Goal: Task Accomplishment & Management: Use online tool/utility

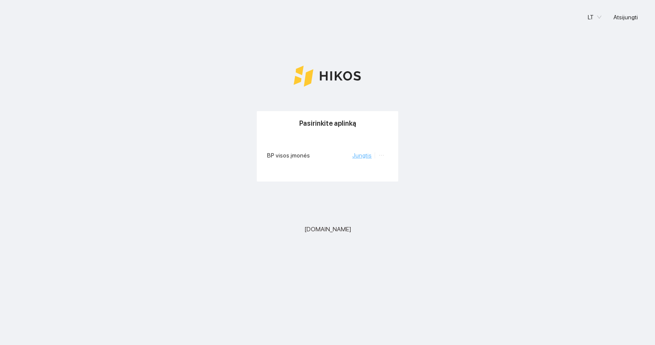
click at [370, 154] on link "Jungtis" at bounding box center [362, 155] width 19 height 7
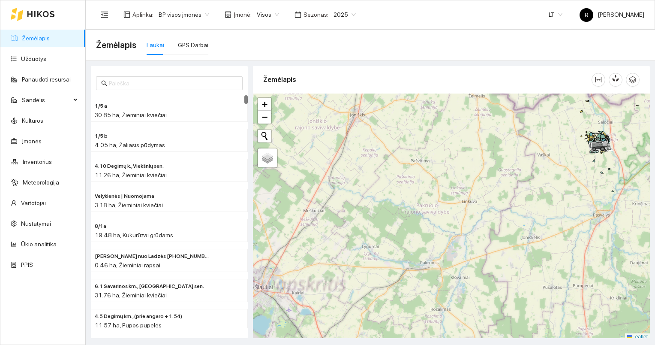
scroll to position [2, 0]
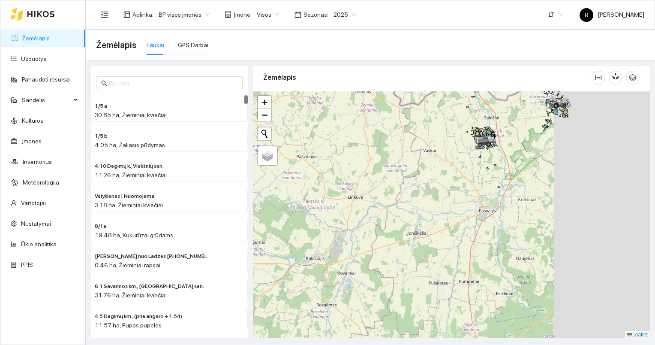
drag, startPoint x: 546, startPoint y: 178, endPoint x: 351, endPoint y: 191, distance: 195.2
click at [350, 191] on div at bounding box center [451, 214] width 397 height 247
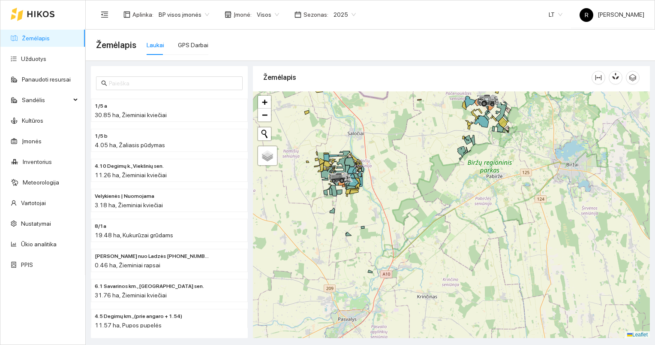
drag, startPoint x: 494, startPoint y: 129, endPoint x: 442, endPoint y: 211, distance: 97.6
click at [441, 212] on div at bounding box center [451, 214] width 397 height 247
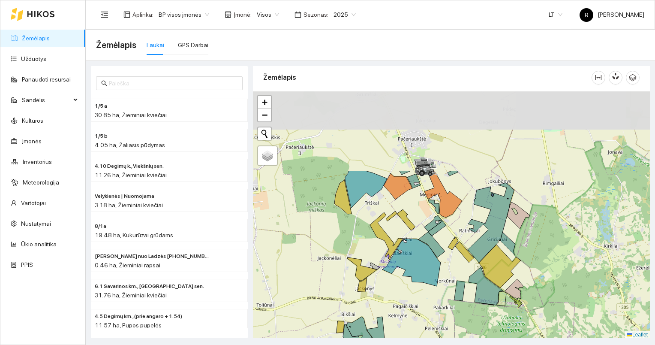
drag, startPoint x: 437, startPoint y: 154, endPoint x: 449, endPoint y: 258, distance: 104.9
click at [449, 258] on div at bounding box center [451, 214] width 397 height 247
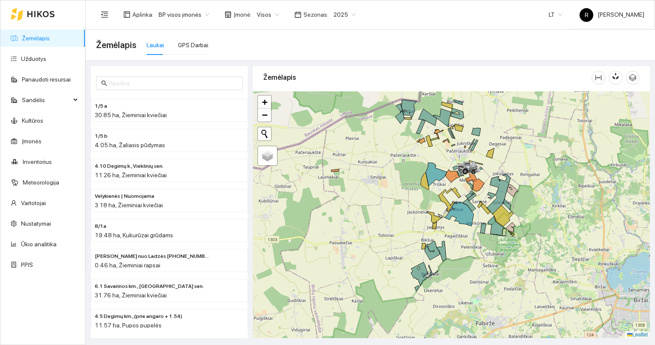
drag, startPoint x: 368, startPoint y: 205, endPoint x: 421, endPoint y: 191, distance: 54.6
click at [421, 191] on div at bounding box center [451, 214] width 397 height 247
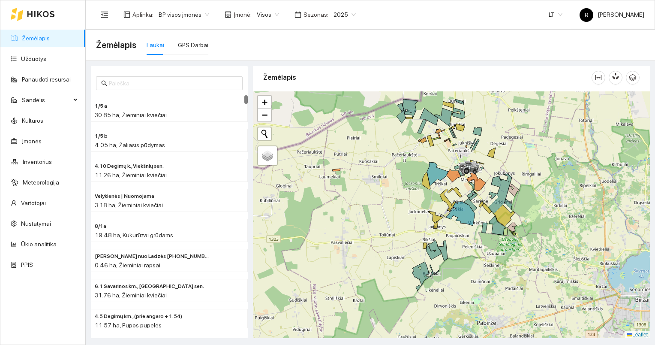
click at [274, 14] on span "Visos" at bounding box center [268, 14] width 22 height 13
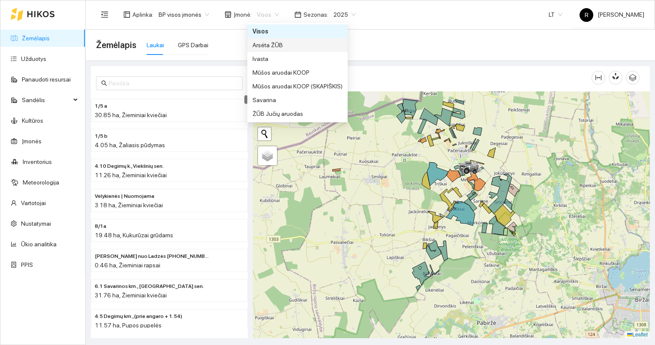
click at [266, 45] on div "Arsėta ŽŪB" at bounding box center [298, 44] width 90 height 9
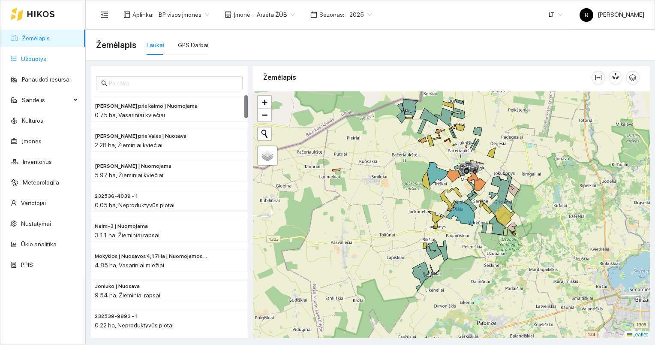
click at [43, 60] on link "Užduotys" at bounding box center [33, 58] width 25 height 7
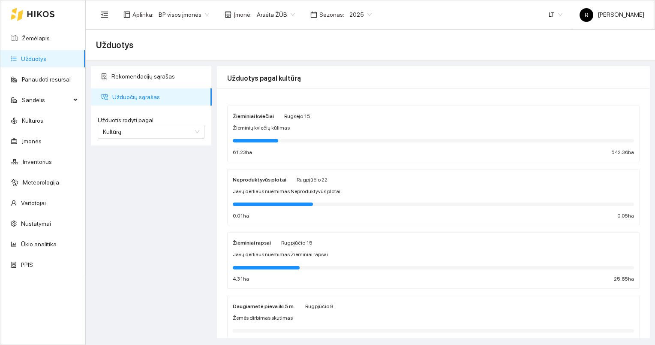
click at [265, 137] on div at bounding box center [433, 140] width 401 height 9
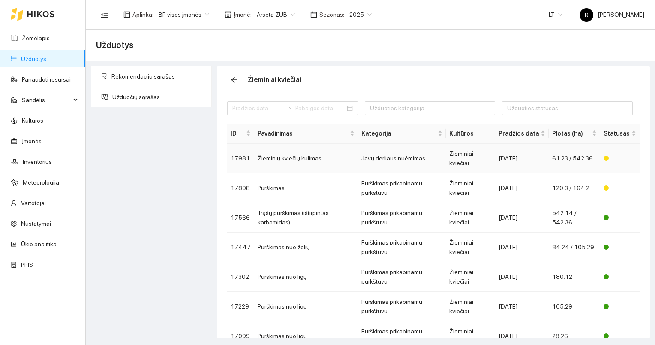
click at [297, 158] on td "Žieminių kviečių kūlimas" at bounding box center [306, 159] width 104 height 30
click at [297, 158] on main "Užduotys Rekomendacijų sąrašas Užduočių sąrašas Žieminiai kviečiai Užduoties ka…" at bounding box center [371, 187] width 570 height 315
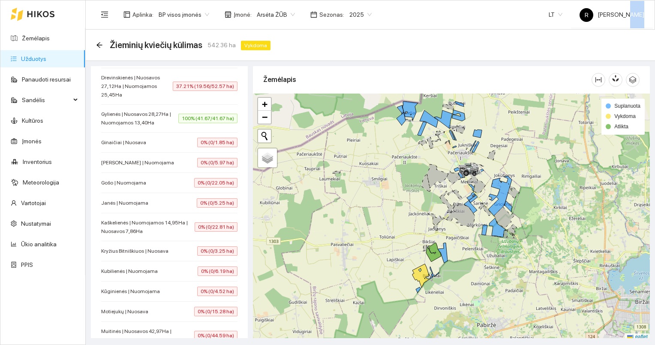
scroll to position [429, 0]
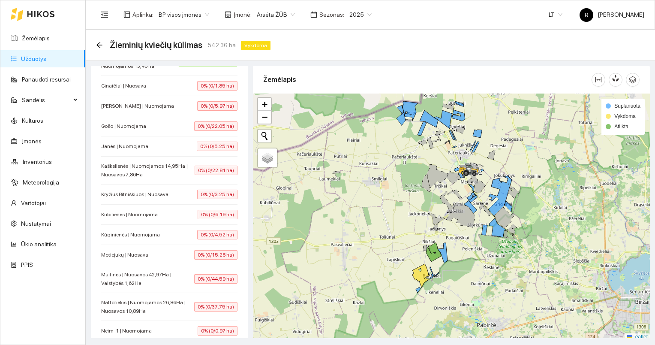
drag, startPoint x: 559, startPoint y: 0, endPoint x: 318, endPoint y: 54, distance: 247.4
click at [318, 54] on div "Žieminių kviečių kūlimas 542.36 ha Vykdoma" at bounding box center [371, 45] width 570 height 31
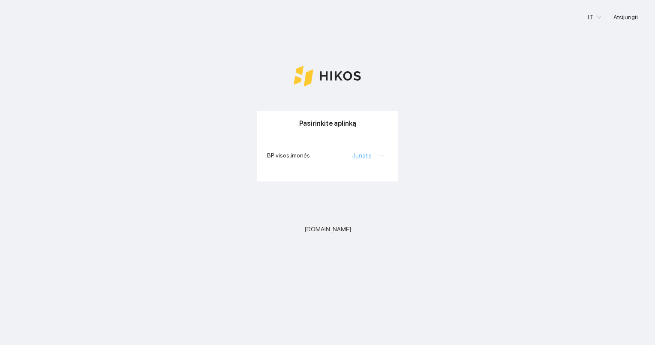
click at [367, 157] on link "Jungtis" at bounding box center [362, 155] width 19 height 7
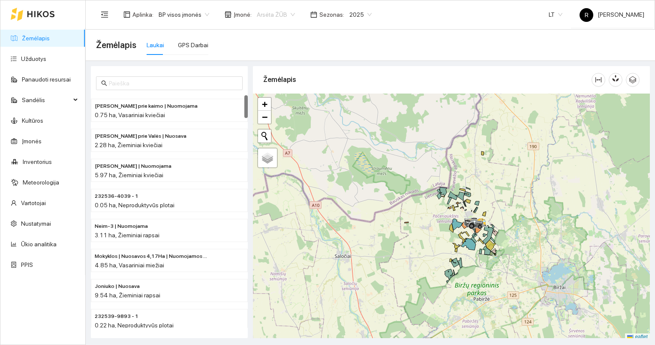
click at [288, 14] on span "Arsėta ŽŪB" at bounding box center [276, 14] width 38 height 13
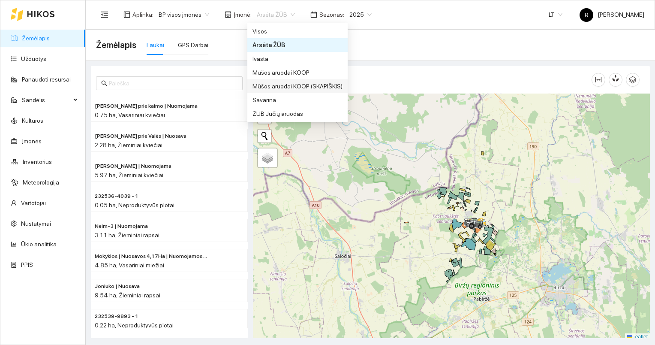
click at [272, 86] on div "Mūšos aruodai KOOP (SKAPIŠKIS)" at bounding box center [298, 85] width 90 height 9
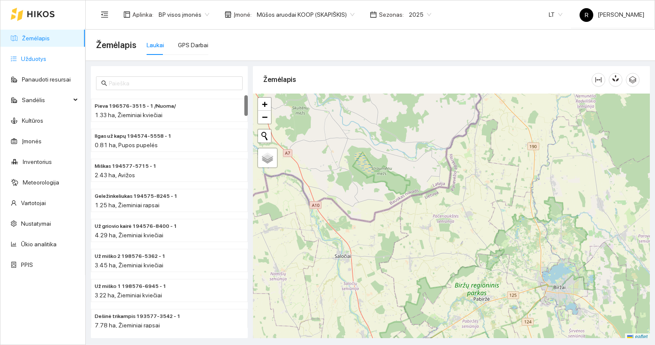
click at [43, 57] on link "Užduotys" at bounding box center [33, 58] width 25 height 7
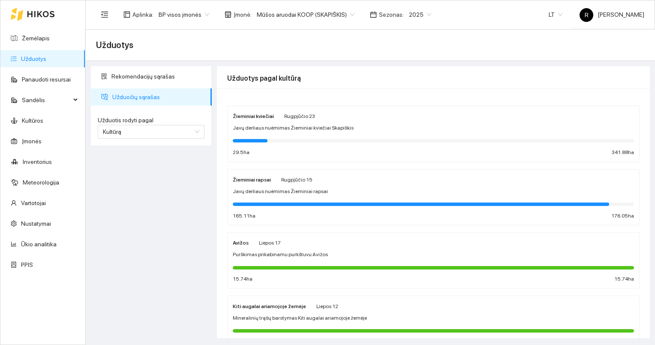
click at [253, 133] on div "Žieminiai kviečiai [DATE] Javų derliaus nuėmimas Žieminiai kviečiai Skapiškis 2…" at bounding box center [433, 133] width 401 height 45
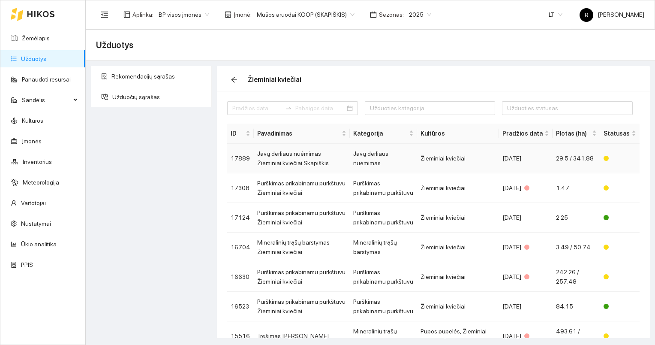
click at [299, 154] on td "Javų derliaus nuėmimas Žieminiai kviečiai Skapiškis" at bounding box center [302, 159] width 96 height 30
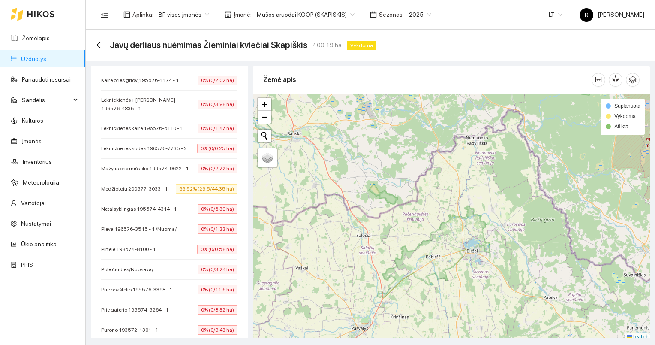
scroll to position [600, 0]
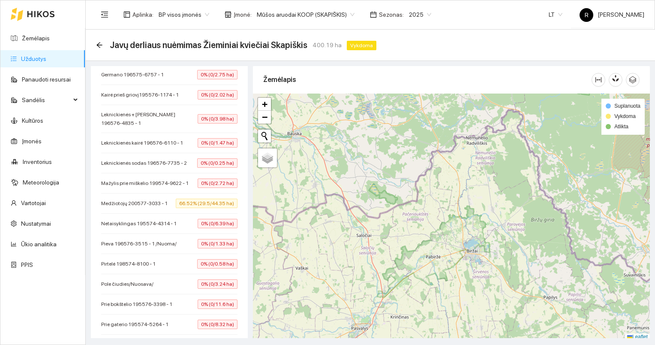
click at [139, 199] on span "Medžiotojų 200577-3033 - 1" at bounding box center [136, 203] width 71 height 9
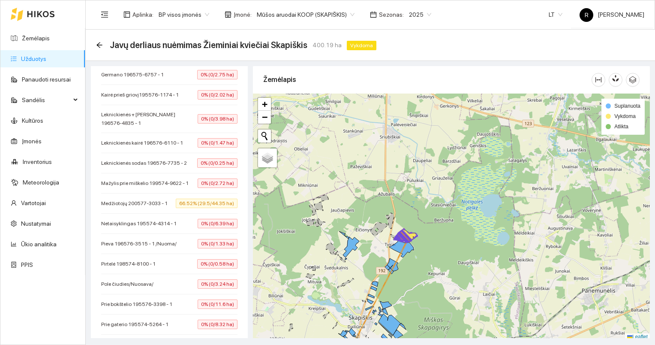
scroll to position [2, 0]
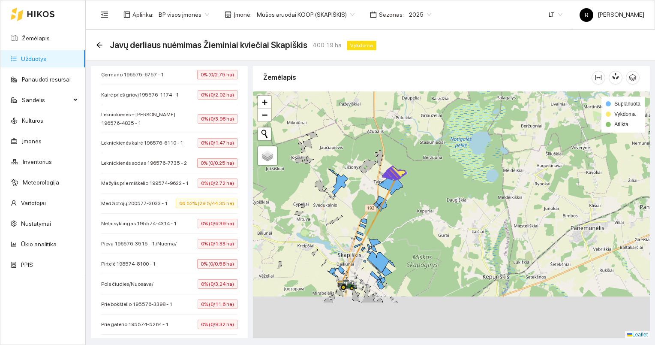
drag, startPoint x: 408, startPoint y: 231, endPoint x: 402, endPoint y: 193, distance: 38.1
click at [402, 193] on div at bounding box center [451, 214] width 397 height 247
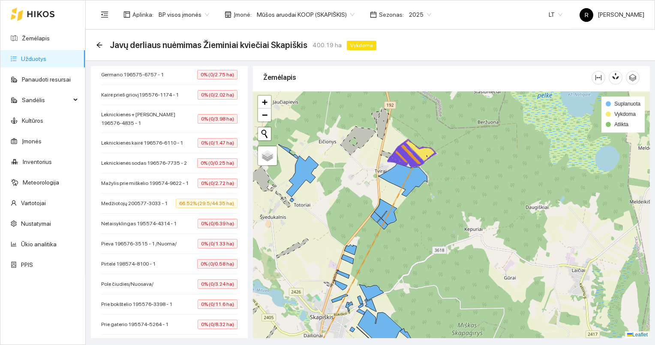
click at [346, 13] on span "Mūšos aruodai KOOP (SKAPIŠKIS)" at bounding box center [306, 14] width 98 height 13
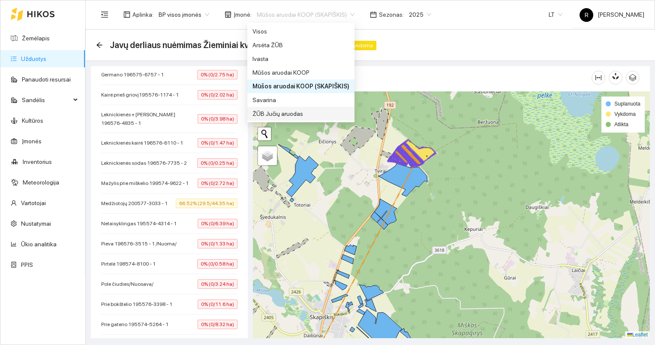
click at [275, 114] on div "ŽŪB Jučių aruodas" at bounding box center [301, 113] width 97 height 9
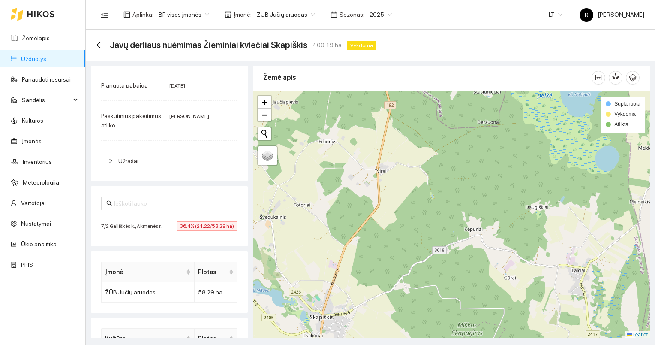
scroll to position [166, 0]
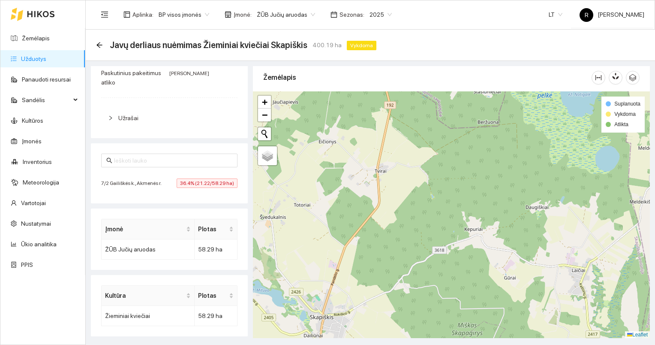
click at [36, 58] on link "Užduotys" at bounding box center [33, 58] width 25 height 7
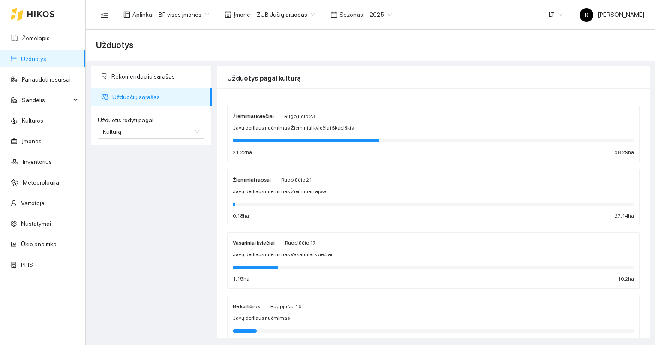
click at [256, 115] on strong "Žieminiai kviečiai" at bounding box center [253, 116] width 41 height 6
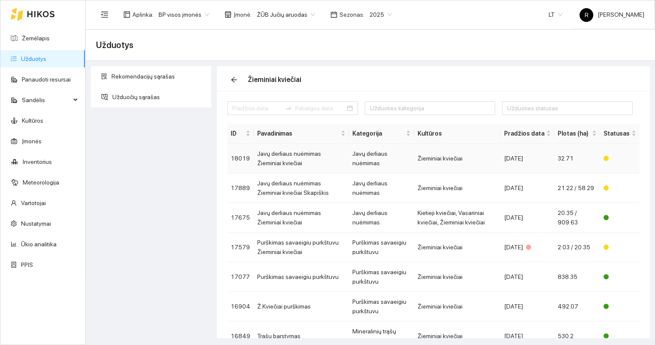
click at [279, 154] on td "Javų derliaus nuėmimas Žieminiai kviečiai" at bounding box center [301, 159] width 95 height 30
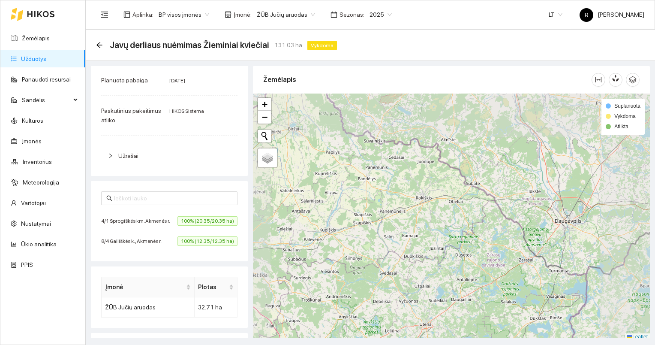
scroll to position [2, 0]
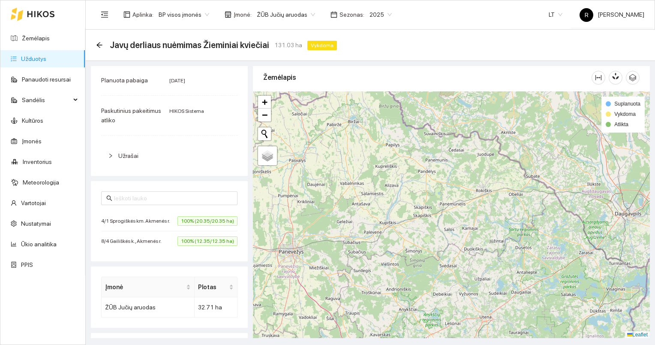
drag, startPoint x: 341, startPoint y: 209, endPoint x: 404, endPoint y: 204, distance: 63.3
click at [402, 204] on div at bounding box center [451, 214] width 397 height 247
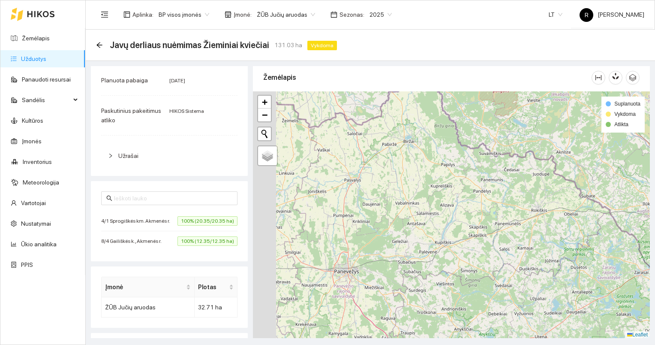
drag, startPoint x: 357, startPoint y: 192, endPoint x: 421, endPoint y: 221, distance: 70.2
click at [434, 227] on div at bounding box center [451, 214] width 397 height 247
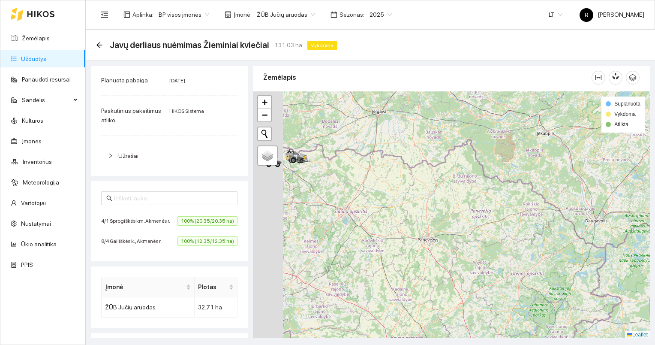
drag, startPoint x: 391, startPoint y: 201, endPoint x: 463, endPoint y: 182, distance: 74.1
click at [461, 184] on div at bounding box center [451, 214] width 397 height 247
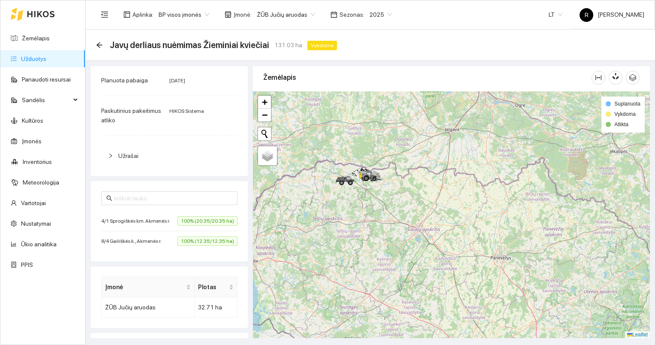
drag, startPoint x: 386, startPoint y: 188, endPoint x: 390, endPoint y: 234, distance: 46.0
click at [407, 244] on div at bounding box center [451, 214] width 397 height 247
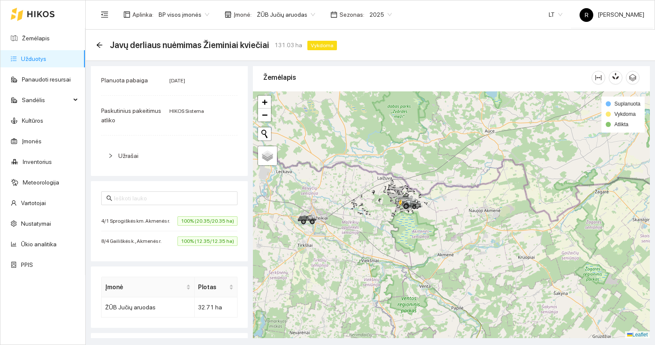
drag, startPoint x: 393, startPoint y: 175, endPoint x: 386, endPoint y: 253, distance: 78.8
click at [386, 262] on div at bounding box center [451, 214] width 397 height 247
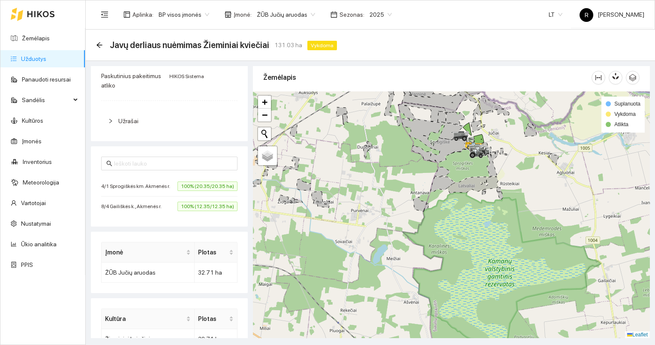
scroll to position [194, 0]
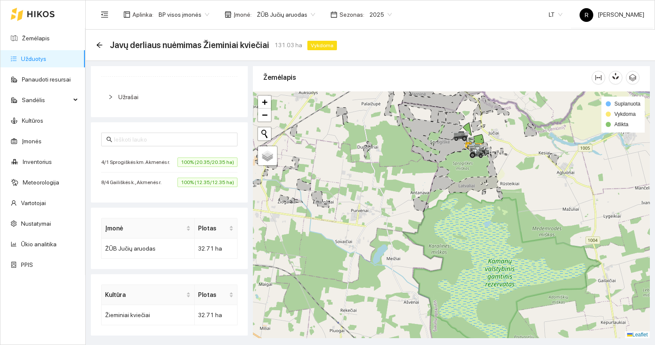
click at [36, 56] on link "Užduotys" at bounding box center [33, 58] width 25 height 7
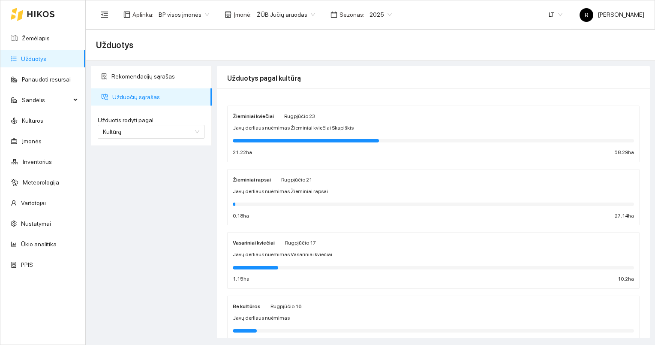
click at [284, 141] on div at bounding box center [306, 140] width 146 height 3
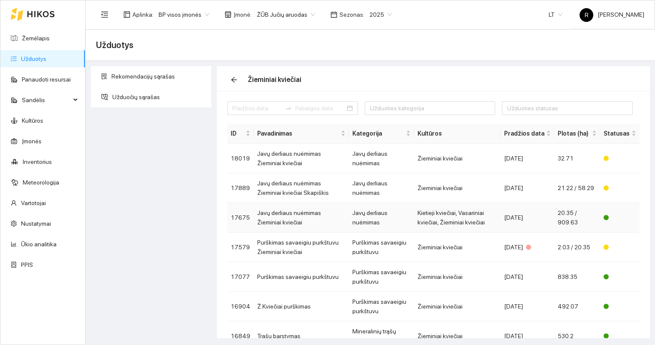
click at [298, 211] on td "Javų derliaus nuėmimas Žieminiai kviečiai" at bounding box center [301, 218] width 95 height 30
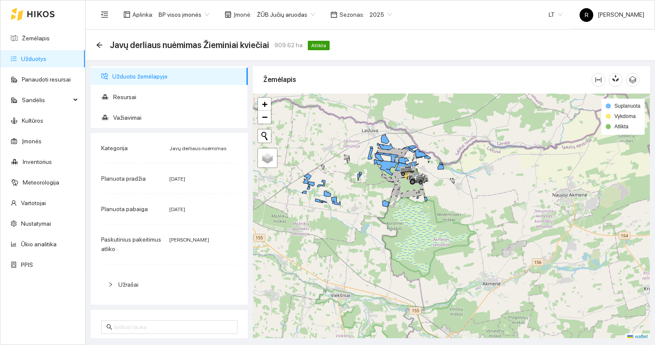
scroll to position [2, 0]
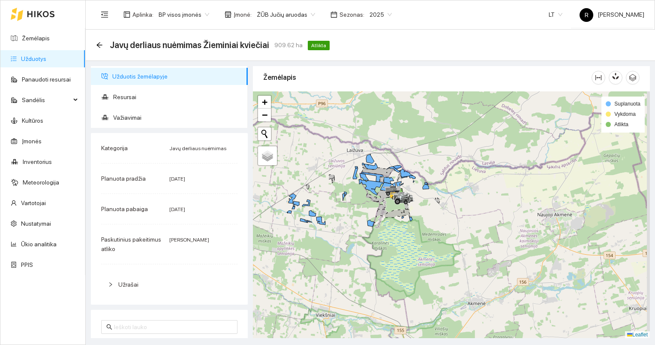
drag, startPoint x: 360, startPoint y: 199, endPoint x: 324, endPoint y: 254, distance: 65.1
click at [324, 254] on div at bounding box center [451, 214] width 397 height 247
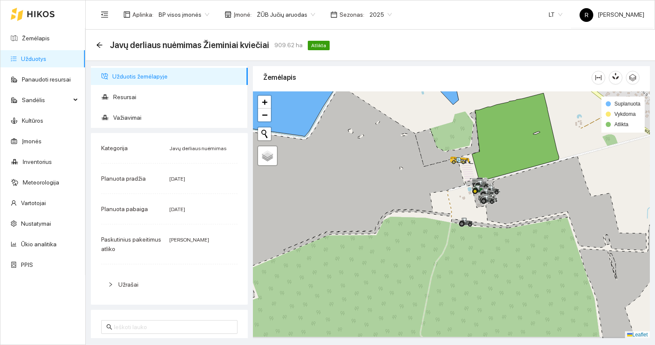
drag, startPoint x: 475, startPoint y: 247, endPoint x: 486, endPoint y: 235, distance: 16.4
click at [486, 235] on div at bounding box center [451, 214] width 397 height 247
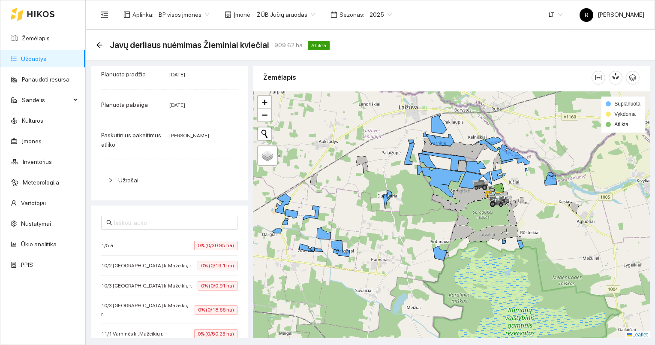
scroll to position [86, 0]
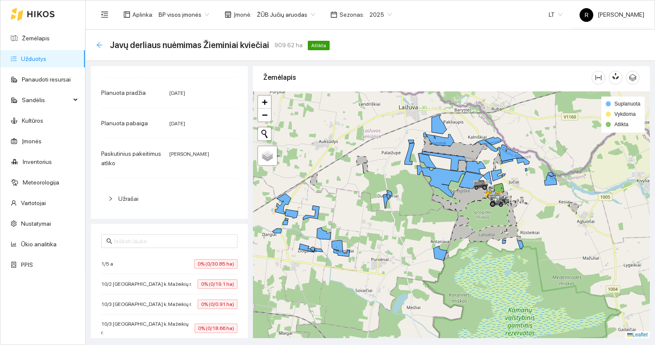
click at [96, 42] on icon "arrow-left" at bounding box center [99, 45] width 7 height 7
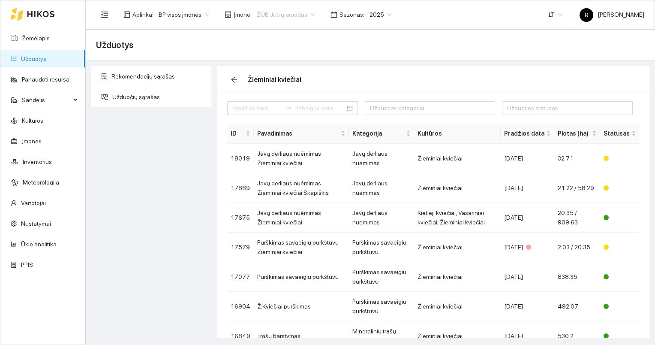
click at [307, 12] on span "ŽŪB Jučių aruodas" at bounding box center [286, 14] width 58 height 13
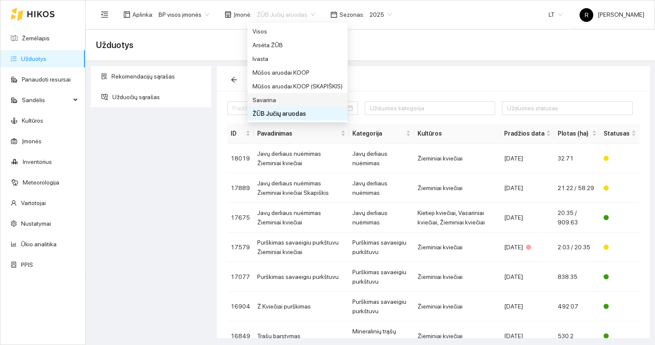
click at [272, 99] on div "Savarina" at bounding box center [298, 99] width 90 height 9
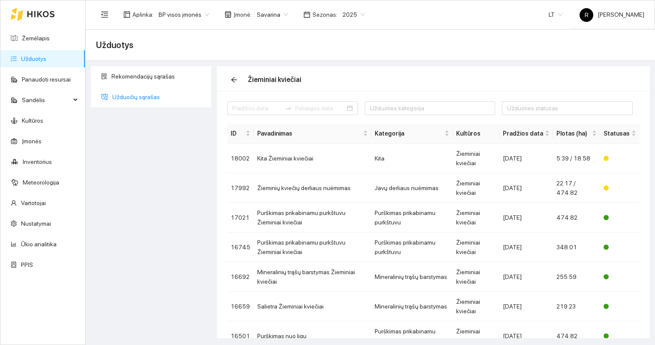
click at [118, 96] on span "Užduočių sąrašas" at bounding box center [158, 96] width 93 height 17
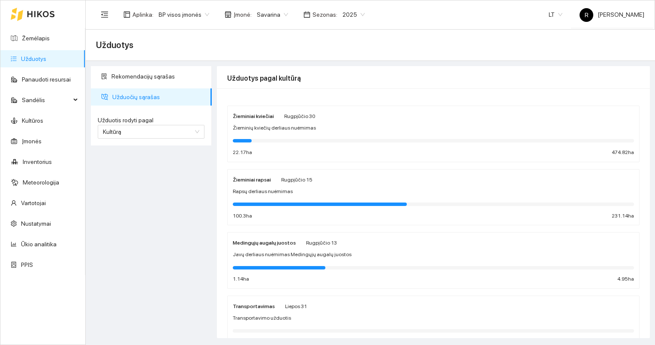
click at [253, 118] on strong "Žieminiai kviečiai" at bounding box center [253, 116] width 41 height 6
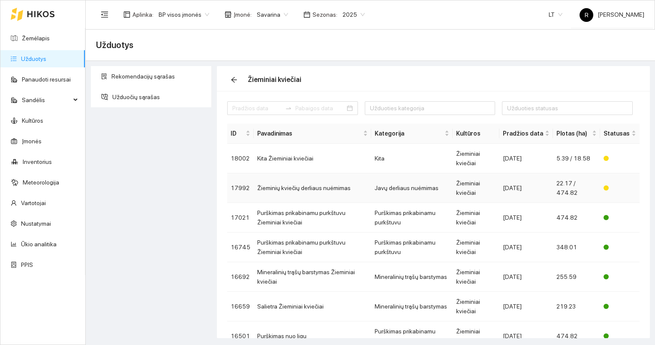
click at [296, 187] on td "Žieminių kviečių derliaus nuėmimas" at bounding box center [313, 188] width 118 height 30
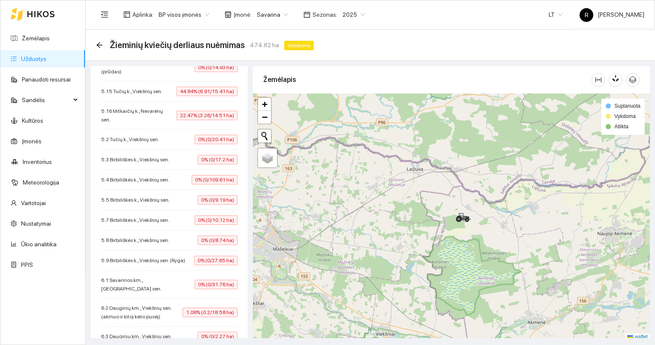
scroll to position [509, 0]
click at [281, 14] on span "Savarina" at bounding box center [272, 14] width 31 height 13
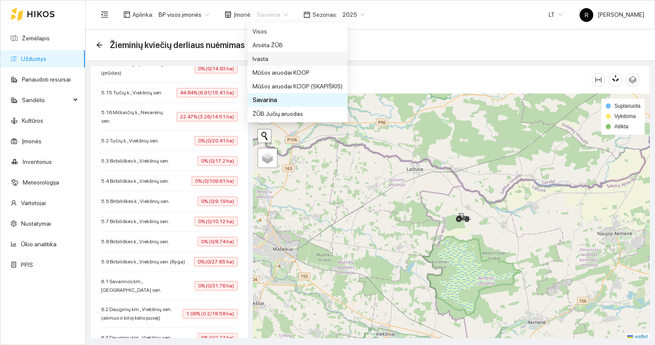
click at [260, 56] on div "Ivasta" at bounding box center [298, 58] width 90 height 9
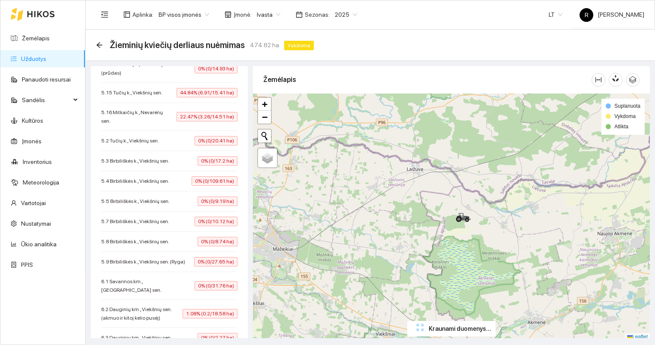
scroll to position [65, 0]
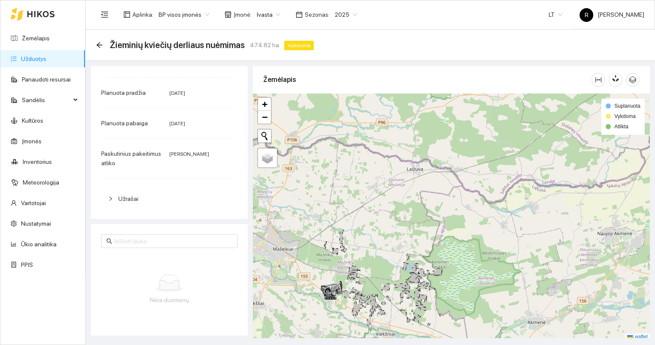
click at [42, 60] on link "Užduotys" at bounding box center [33, 58] width 25 height 7
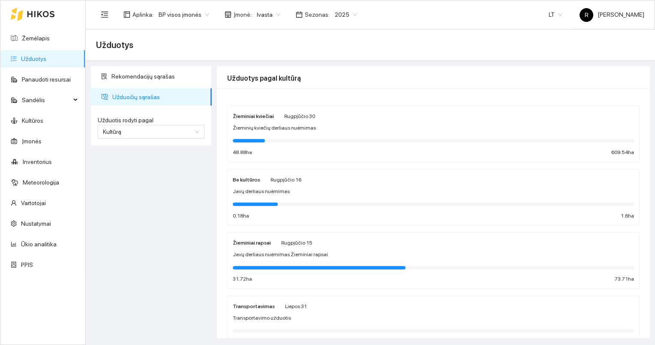
click at [258, 137] on div at bounding box center [433, 140] width 401 height 9
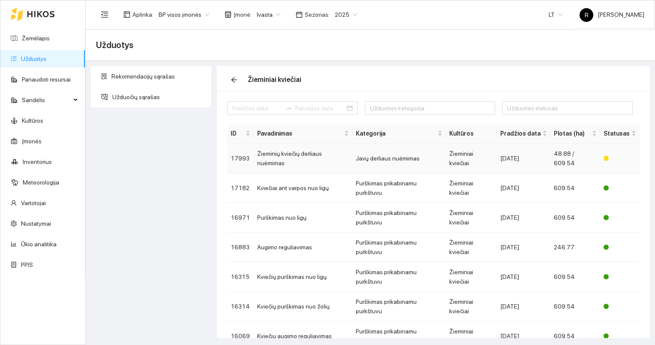
click at [294, 153] on td "Žieminių kviečių derliaus nuėmimas" at bounding box center [303, 159] width 99 height 30
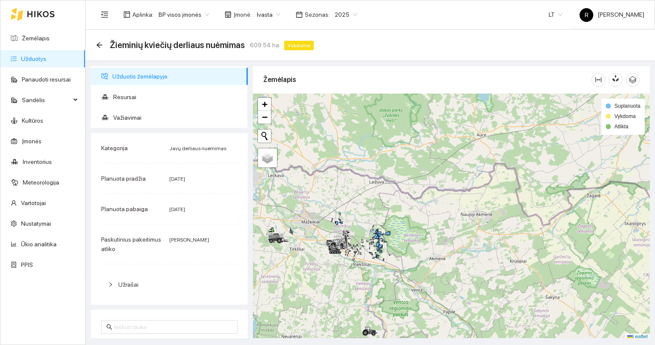
scroll to position [2, 0]
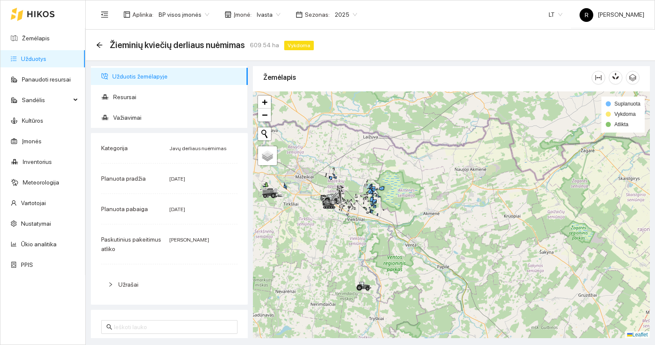
drag, startPoint x: 326, startPoint y: 213, endPoint x: 321, endPoint y: 177, distance: 36.4
click at [321, 177] on div at bounding box center [451, 214] width 397 height 247
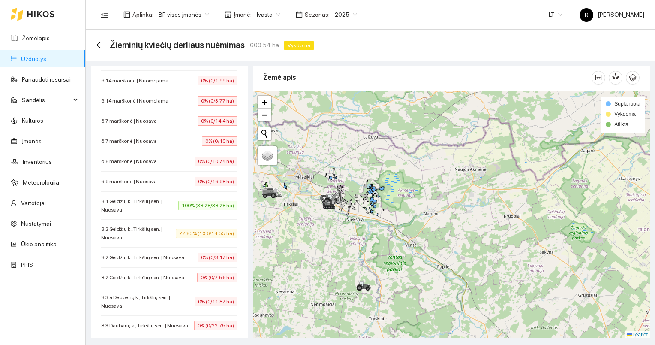
scroll to position [943, 0]
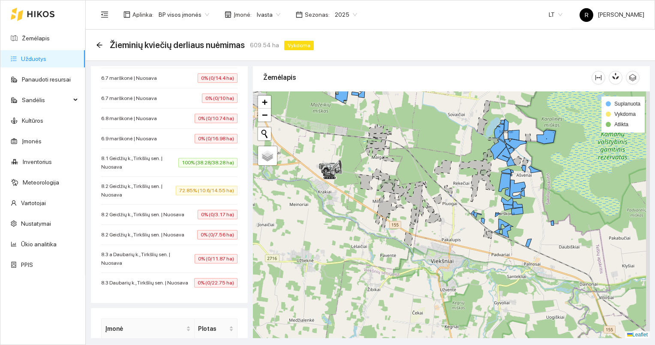
drag, startPoint x: 390, startPoint y: 186, endPoint x: 330, endPoint y: 244, distance: 84.0
click at [330, 244] on div at bounding box center [451, 214] width 397 height 247
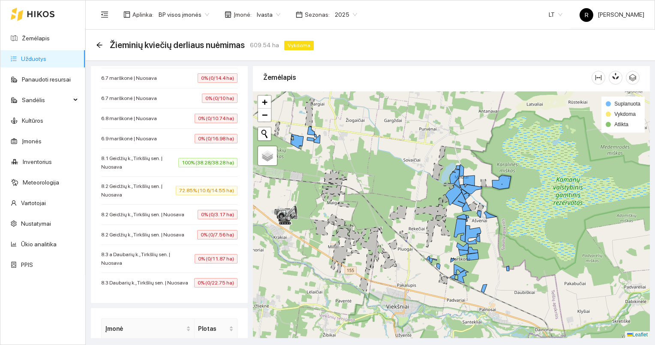
click at [190, 158] on span "100% (38.28/38.28 ha)" at bounding box center [207, 162] width 59 height 9
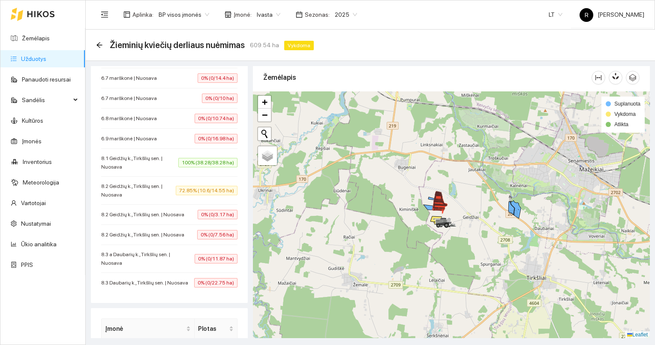
drag, startPoint x: 359, startPoint y: 213, endPoint x: 435, endPoint y: 211, distance: 75.9
click at [434, 211] on div at bounding box center [451, 214] width 397 height 247
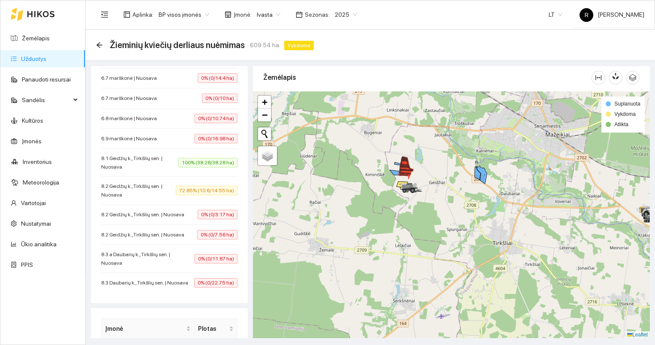
drag, startPoint x: 417, startPoint y: 223, endPoint x: 380, endPoint y: 192, distance: 48.7
click at [380, 183] on div at bounding box center [451, 214] width 397 height 247
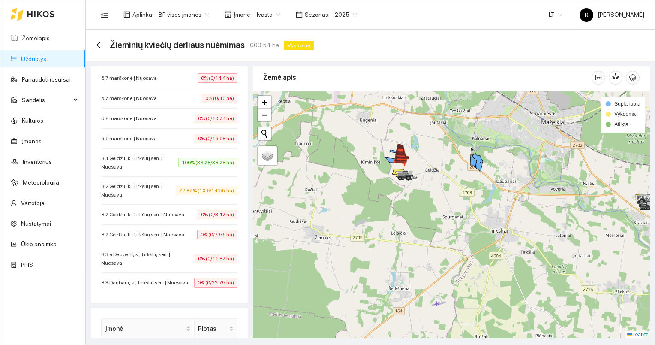
drag, startPoint x: 427, startPoint y: 245, endPoint x: 395, endPoint y: 168, distance: 84.0
click at [397, 174] on div at bounding box center [451, 214] width 397 height 247
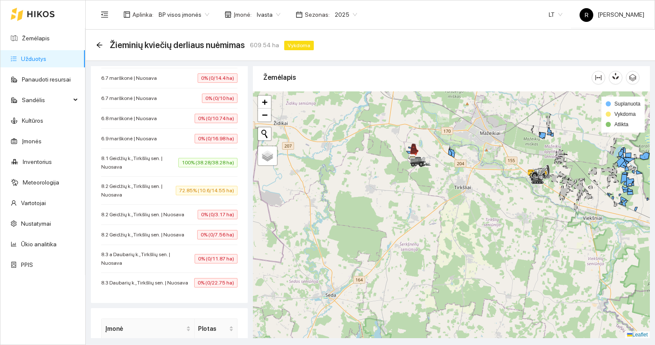
click at [209, 186] on span "72.85% (10.6/14.55 ha)" at bounding box center [207, 190] width 62 height 9
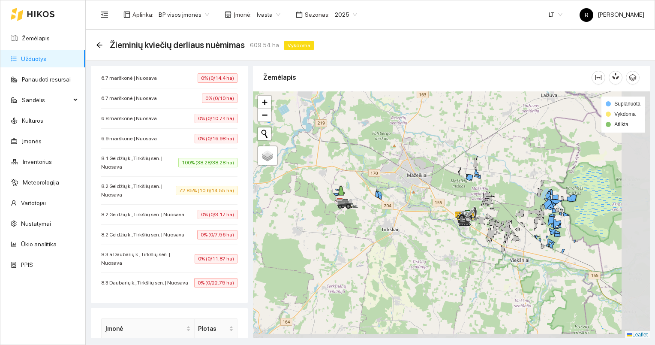
drag, startPoint x: 496, startPoint y: 249, endPoint x: 419, endPoint y: 238, distance: 77.1
click at [419, 238] on div at bounding box center [451, 214] width 397 height 247
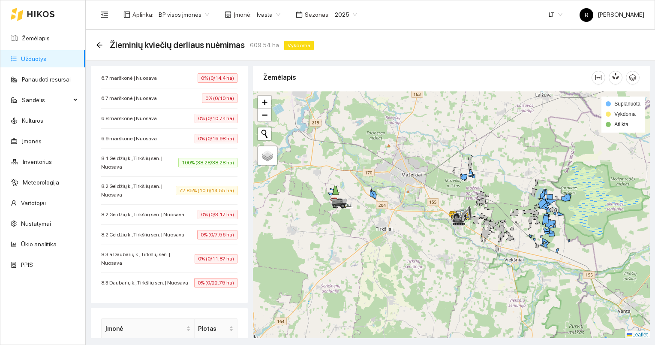
click at [274, 13] on span "Ivasta" at bounding box center [269, 14] width 24 height 13
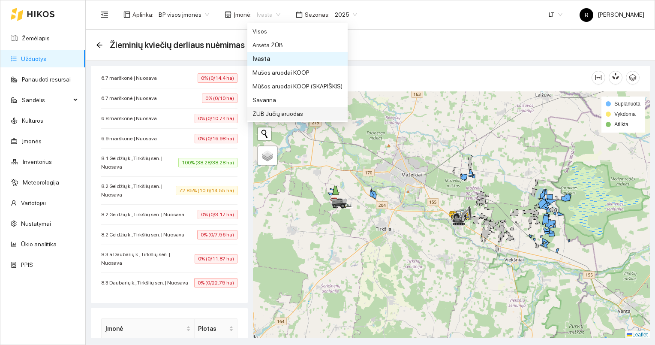
click at [268, 112] on div "ŽŪB Jučių aruodas" at bounding box center [298, 113] width 90 height 9
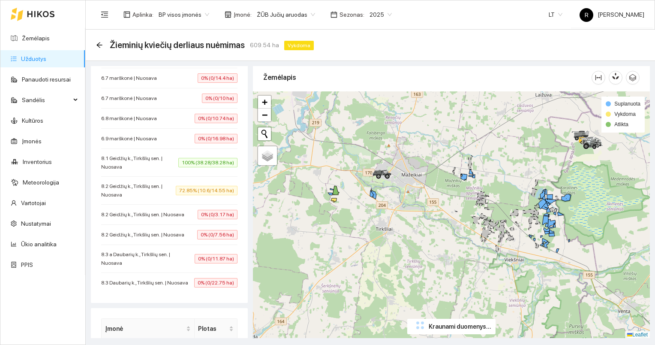
scroll to position [65, 0]
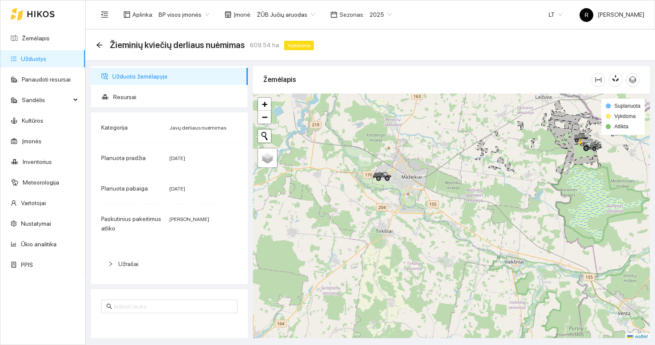
scroll to position [2, 0]
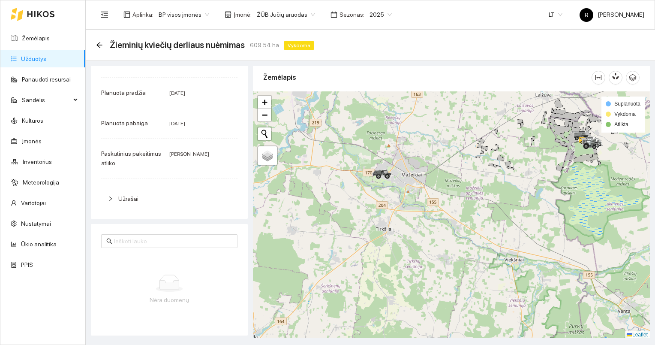
click at [31, 58] on link "Užduotys" at bounding box center [33, 58] width 25 height 7
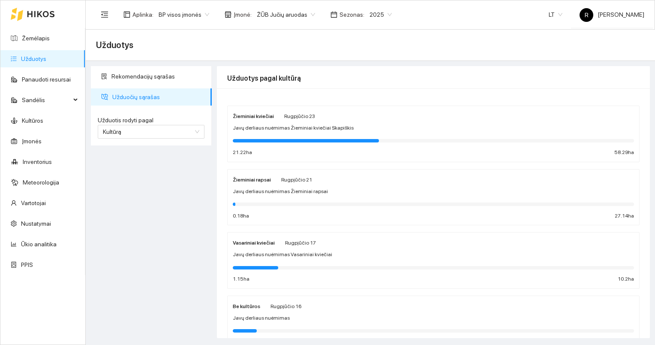
click at [281, 136] on div at bounding box center [433, 140] width 401 height 9
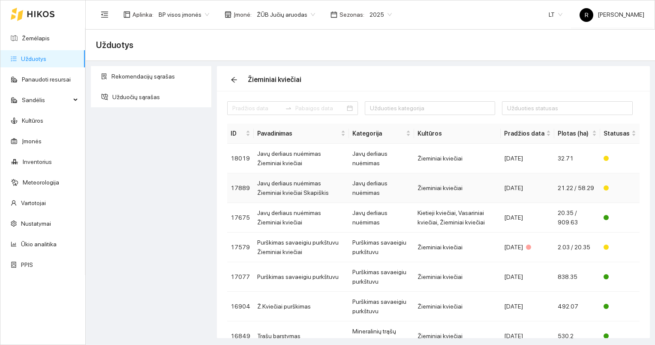
click at [294, 183] on td "Javų derliaus nuėmimas Žieminiai kviečiai Skapiškis" at bounding box center [301, 188] width 95 height 30
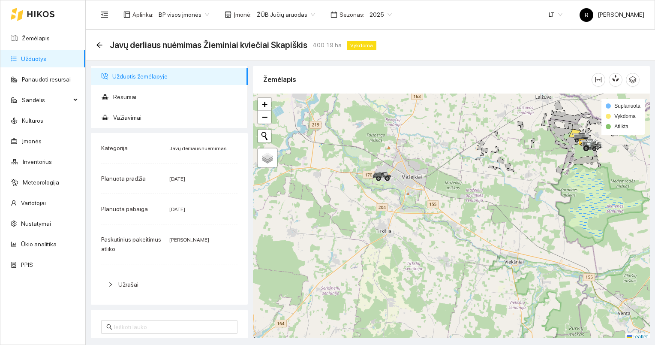
click at [40, 59] on link "Užduotys" at bounding box center [33, 58] width 25 height 7
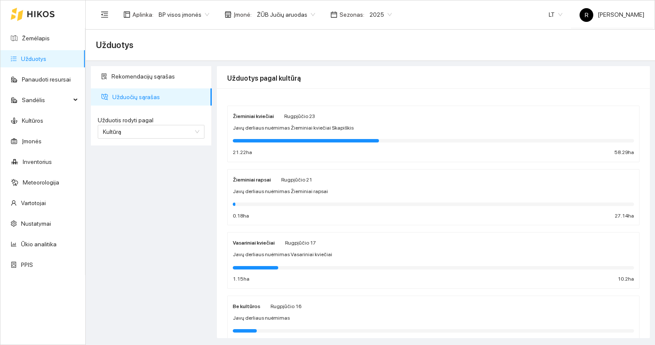
click at [280, 121] on div "Žieminiai kviečiai [DATE] Javų derliaus nuėmimas Žieminiai kviečiai Skapiškis 2…" at bounding box center [433, 133] width 401 height 45
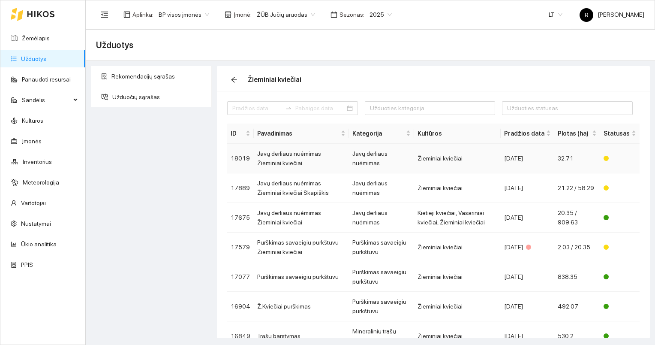
click at [290, 153] on td "Javų derliaus nuėmimas Žieminiai kviečiai" at bounding box center [301, 159] width 95 height 30
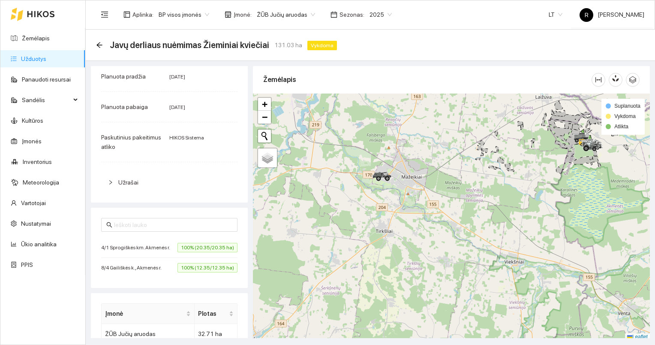
scroll to position [194, 0]
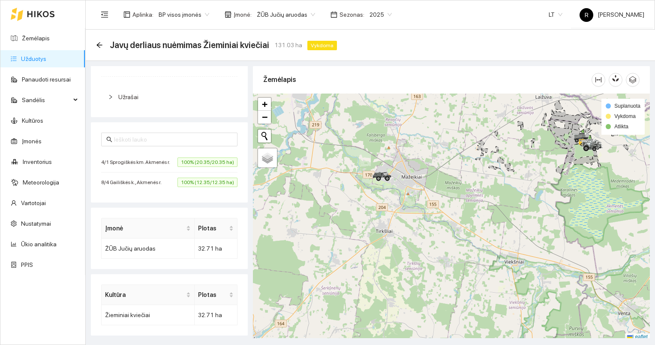
click at [37, 59] on link "Užduotys" at bounding box center [33, 58] width 25 height 7
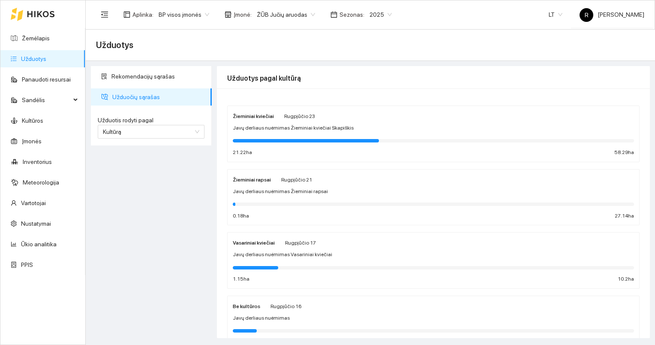
click at [263, 132] on div "Žieminiai kviečiai [DATE] Javų derliaus nuėmimas Žieminiai kviečiai Skapiškis 2…" at bounding box center [433, 133] width 401 height 45
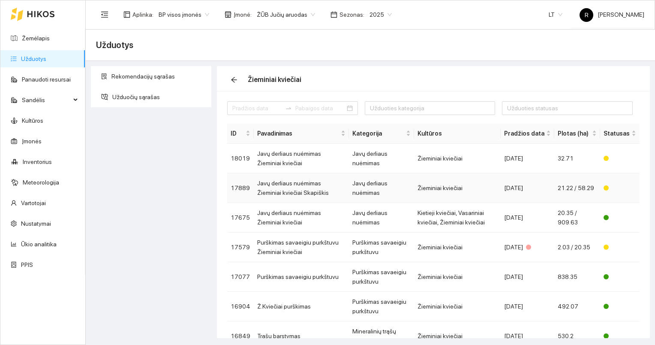
click at [296, 184] on td "Javų derliaus nuėmimas Žieminiai kviečiai Skapiškis" at bounding box center [301, 188] width 95 height 30
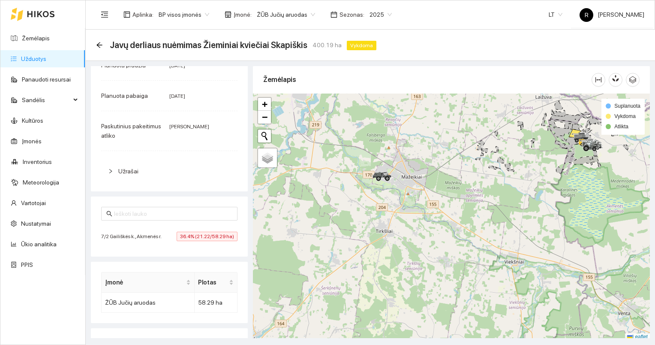
scroll to position [129, 0]
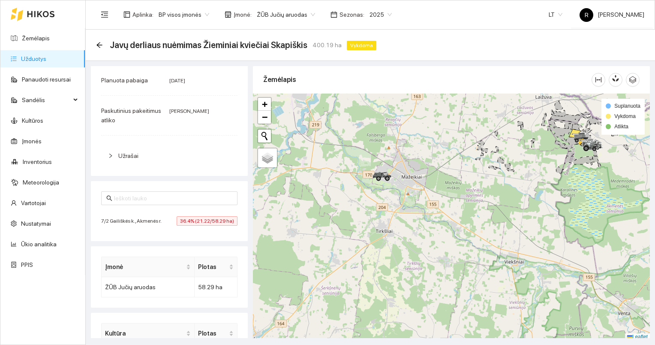
click at [31, 59] on link "Užduotys" at bounding box center [33, 58] width 25 height 7
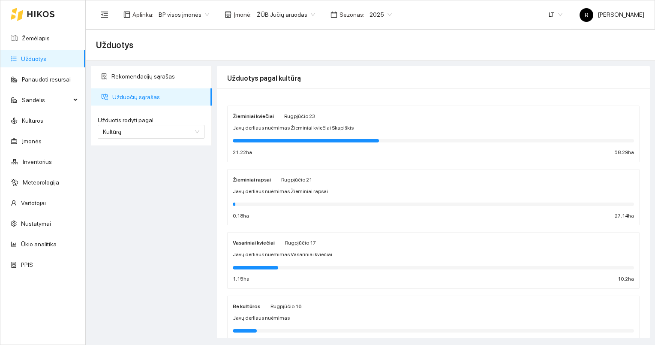
click at [255, 145] on div "Žieminiai kviečiai [DATE] Javų derliaus nuėmimas Žieminiai kviečiai Skapiškis 2…" at bounding box center [433, 133] width 401 height 45
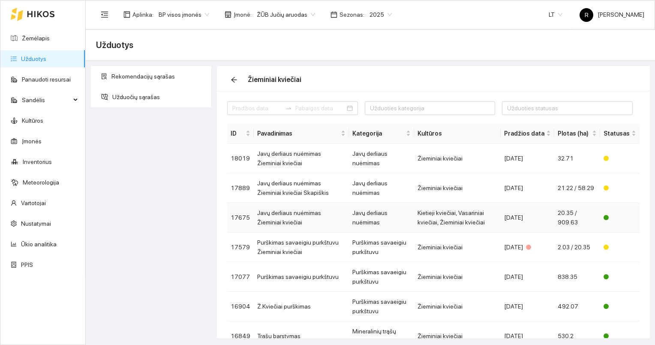
click at [298, 211] on td "Javų derliaus nuėmimas Žieminiai kviečiai" at bounding box center [301, 218] width 95 height 30
